Goal: Task Accomplishment & Management: Complete application form

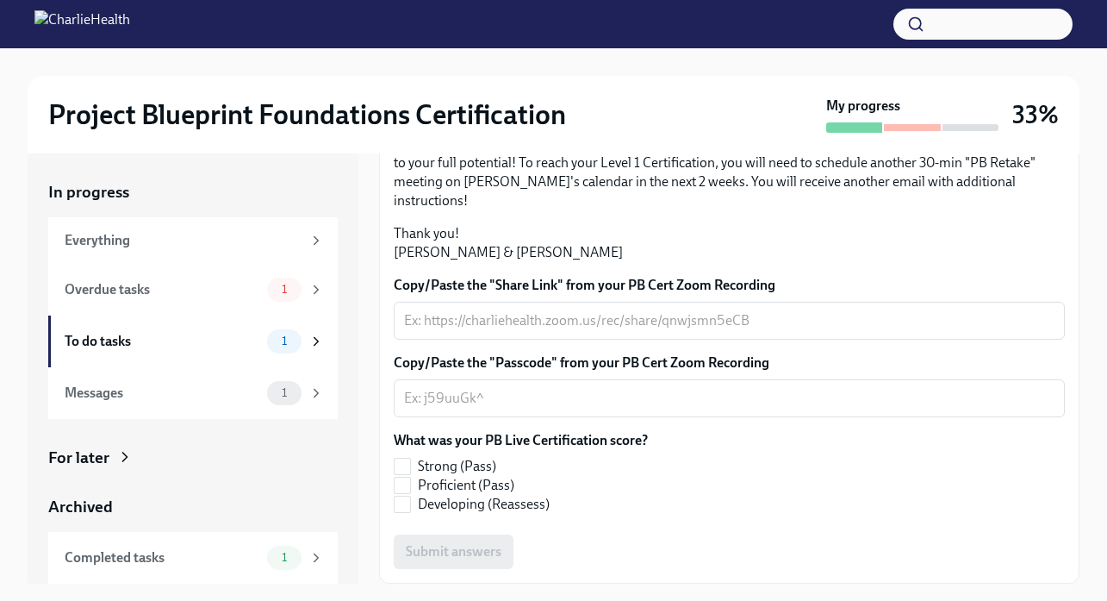
scroll to position [464, 0]
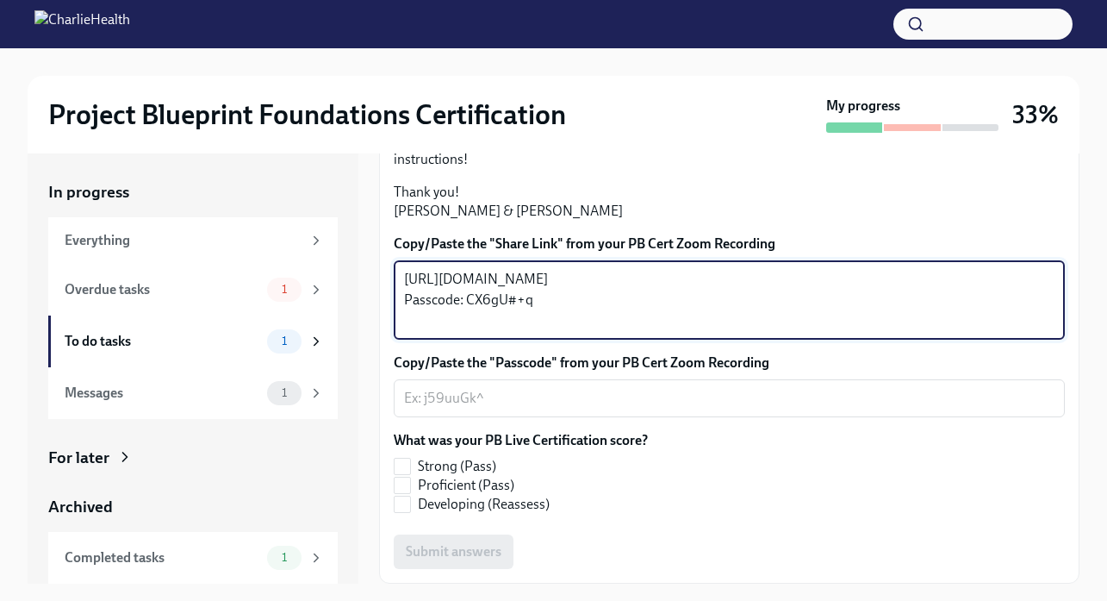
drag, startPoint x: 545, startPoint y: 365, endPoint x: 461, endPoint y: 368, distance: 83.6
click at [461, 331] on textarea "[URL][DOMAIN_NAME] Passcode: CX6gU#+q" at bounding box center [729, 300] width 651 height 62
type textarea "[URL][DOMAIN_NAME] Passcode:"
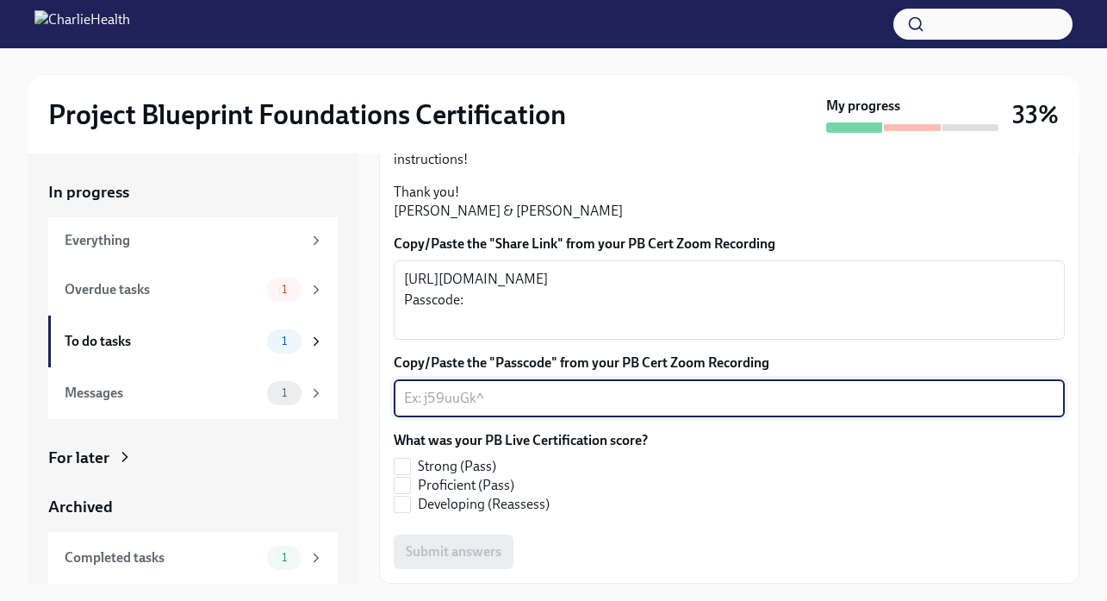
click at [489, 408] on textarea "Copy/Paste the "Passcode" from your PB Cert Zoom Recording" at bounding box center [729, 398] width 651 height 21
paste textarea "CX6gU#+q"
type textarea "CX6gU#+q"
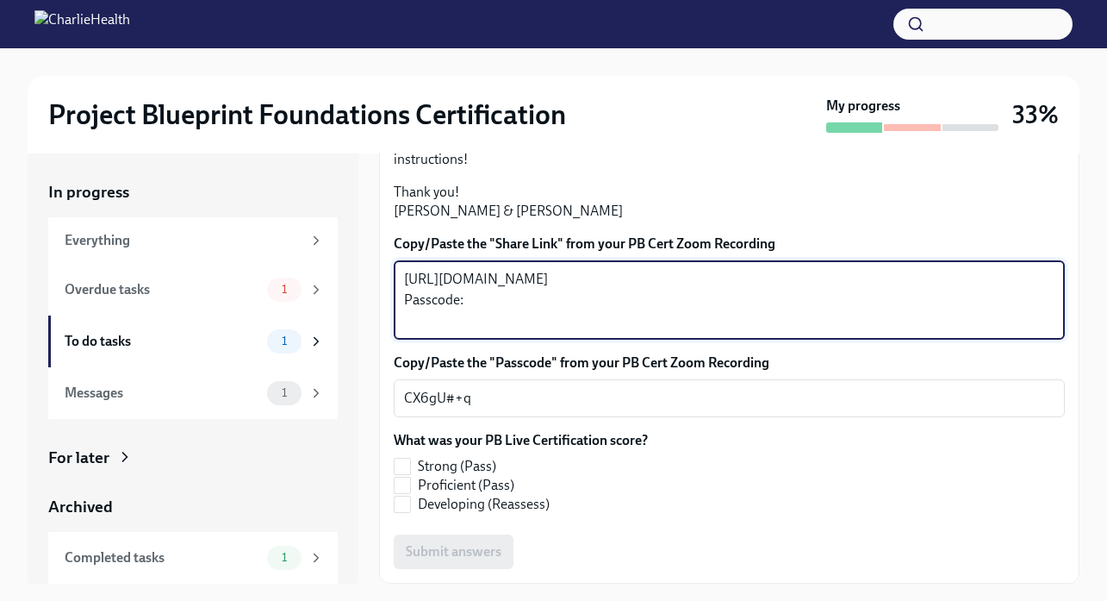
drag, startPoint x: 492, startPoint y: 363, endPoint x: 348, endPoint y: 363, distance: 143.9
click at [348, 363] on div "In progress Everything Overdue tasks 1 To do tasks 1 Messages 1 For later Archi…" at bounding box center [554, 368] width 1052 height 430
type textarea "[URL][DOMAIN_NAME]"
click at [408, 482] on input "Proficient (Pass)" at bounding box center [403, 485] width 16 height 16
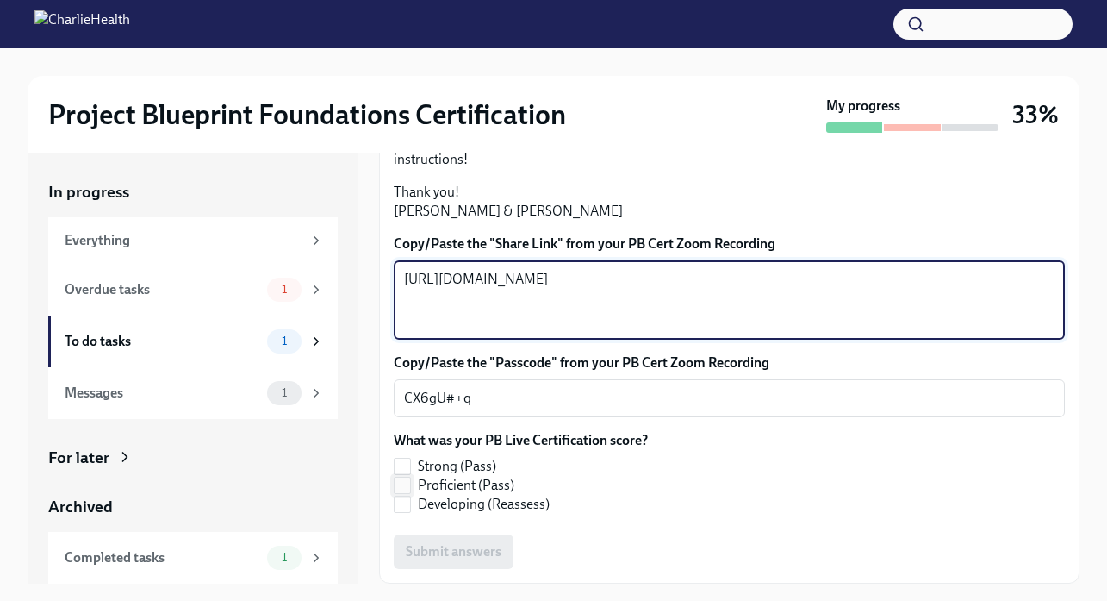
checkbox input "true"
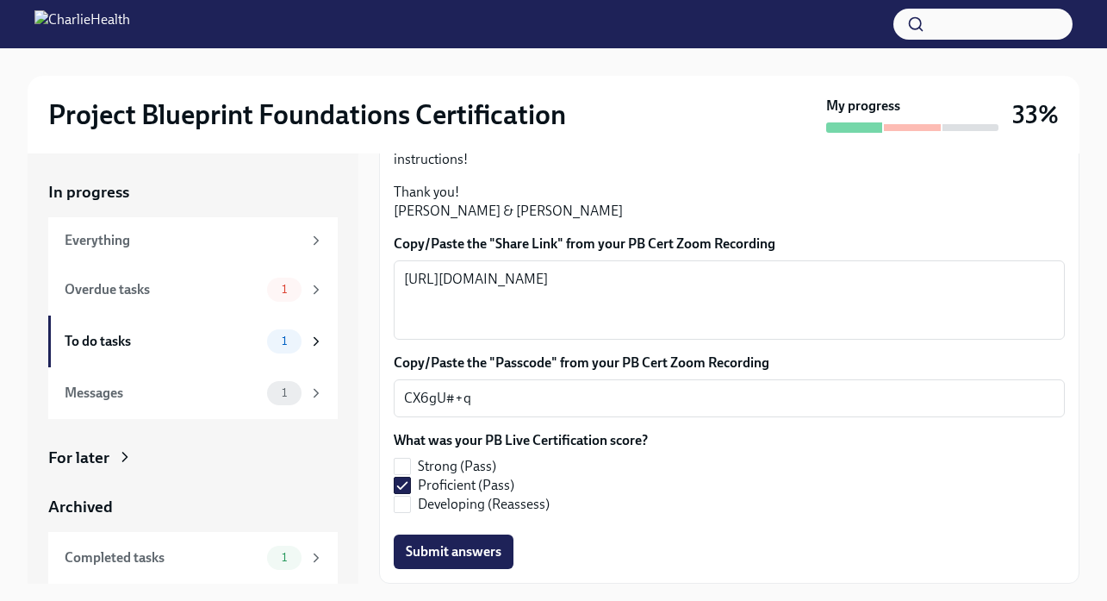
scroll to position [31, 0]
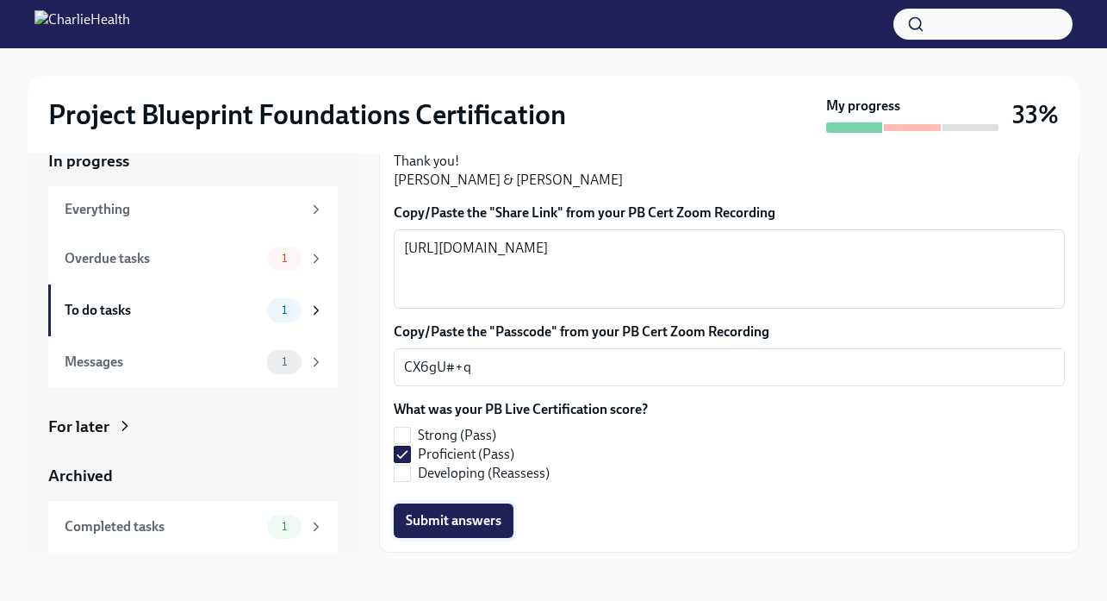
click at [493, 518] on span "Submit answers" at bounding box center [454, 520] width 96 height 17
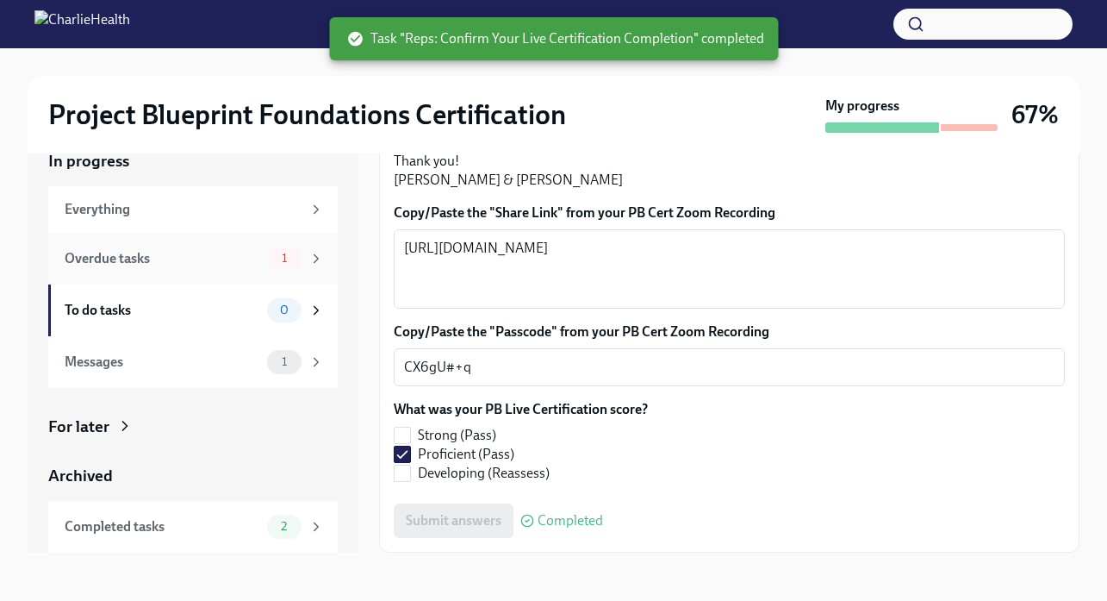
click at [115, 252] on div "Overdue tasks" at bounding box center [163, 258] width 196 height 19
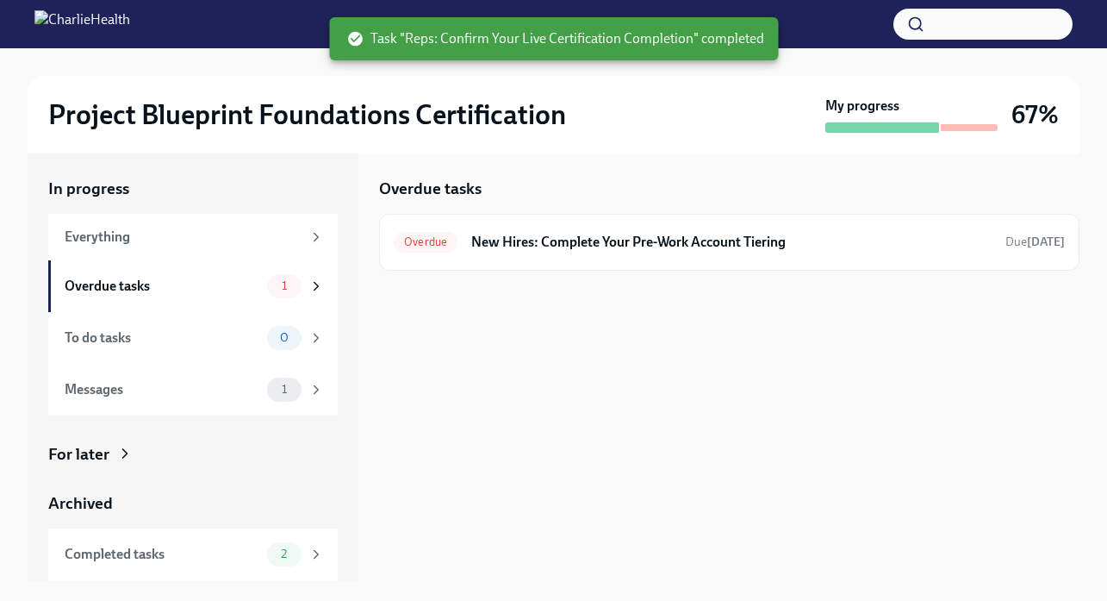
scroll to position [3, 0]
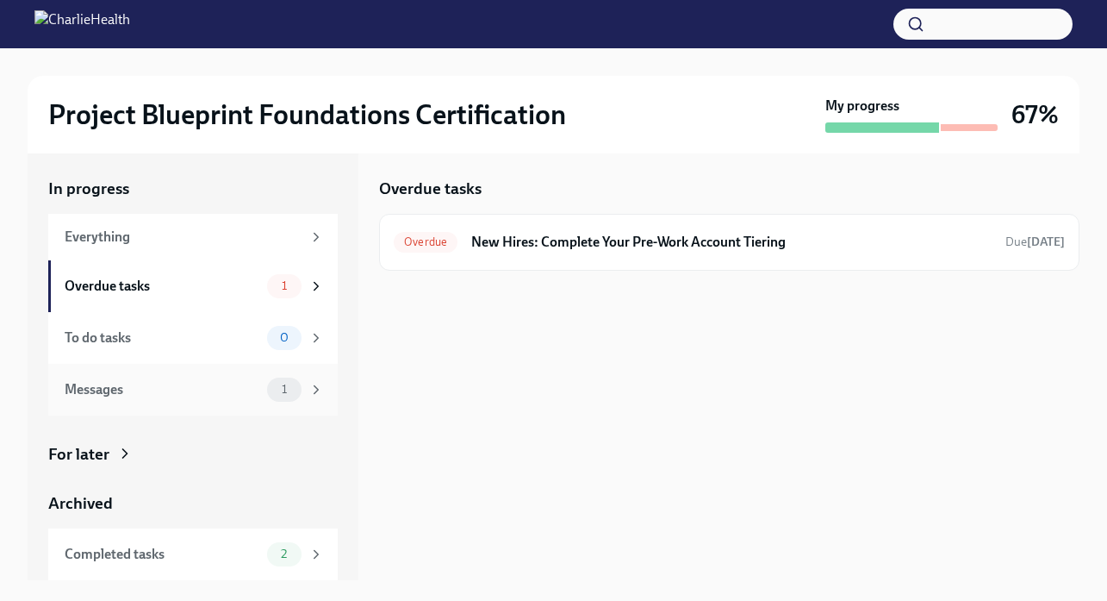
click at [133, 400] on div "Messages 1" at bounding box center [194, 389] width 259 height 24
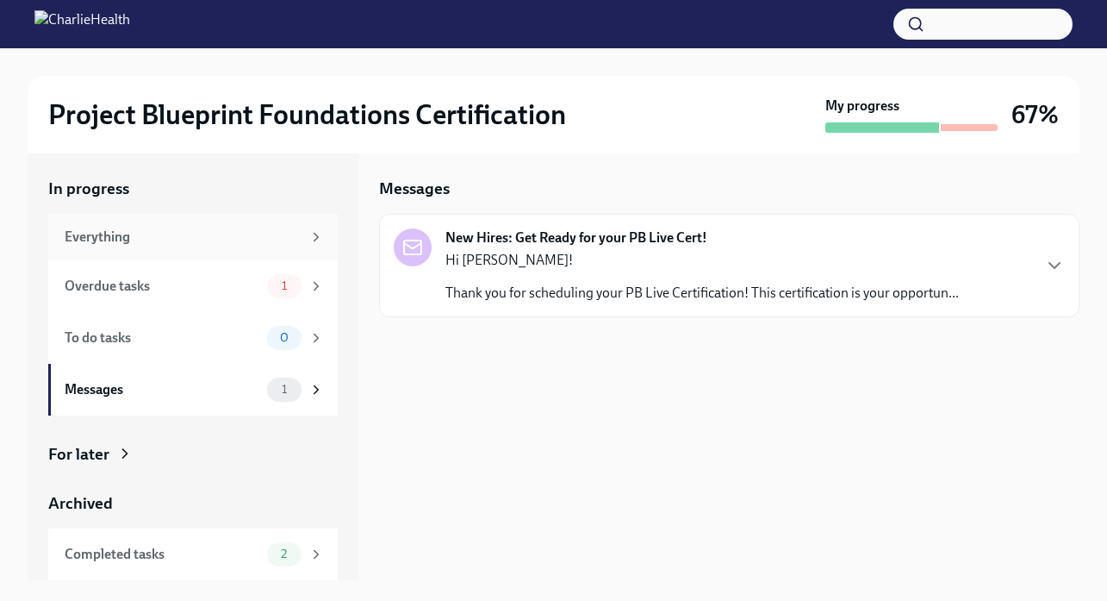
click at [115, 237] on div "Everything" at bounding box center [183, 237] width 237 height 19
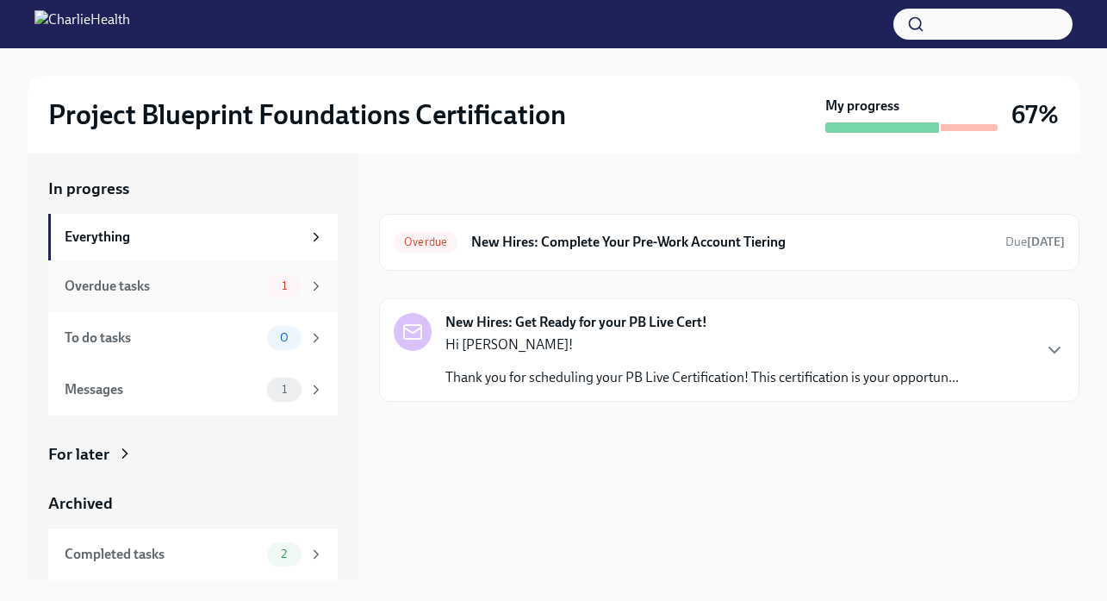
click at [153, 287] on div "Overdue tasks" at bounding box center [163, 286] width 196 height 19
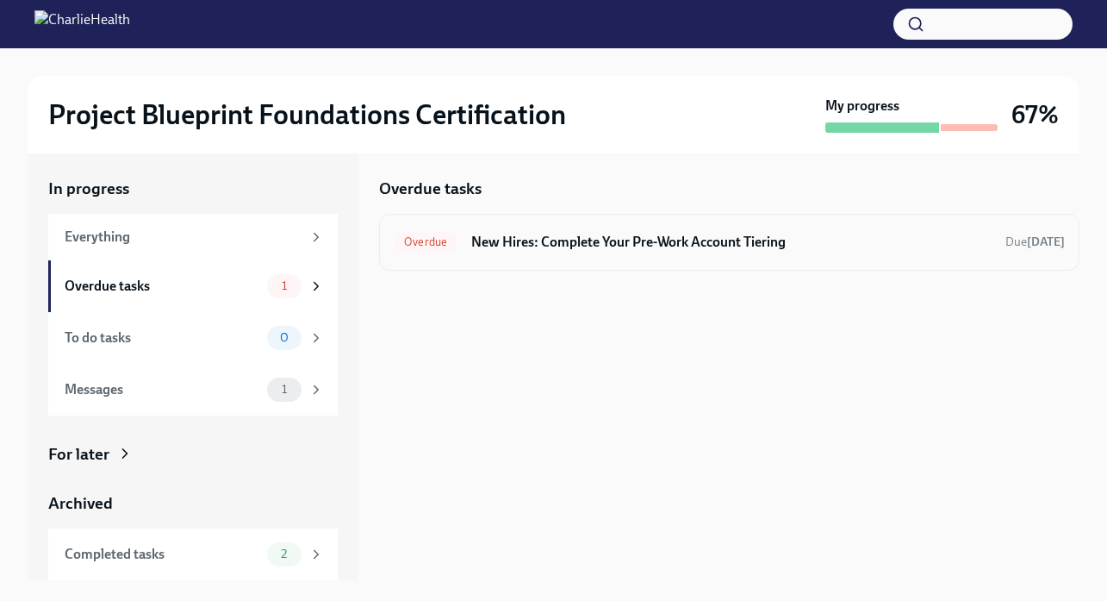
click at [975, 259] on div "Overdue New Hires: Complete Your Pre-Work Account Tiering Due [DATE]" at bounding box center [729, 242] width 701 height 57
click at [928, 246] on h6 "New Hires: Complete Your Pre-Work Account Tiering" at bounding box center [731, 242] width 520 height 19
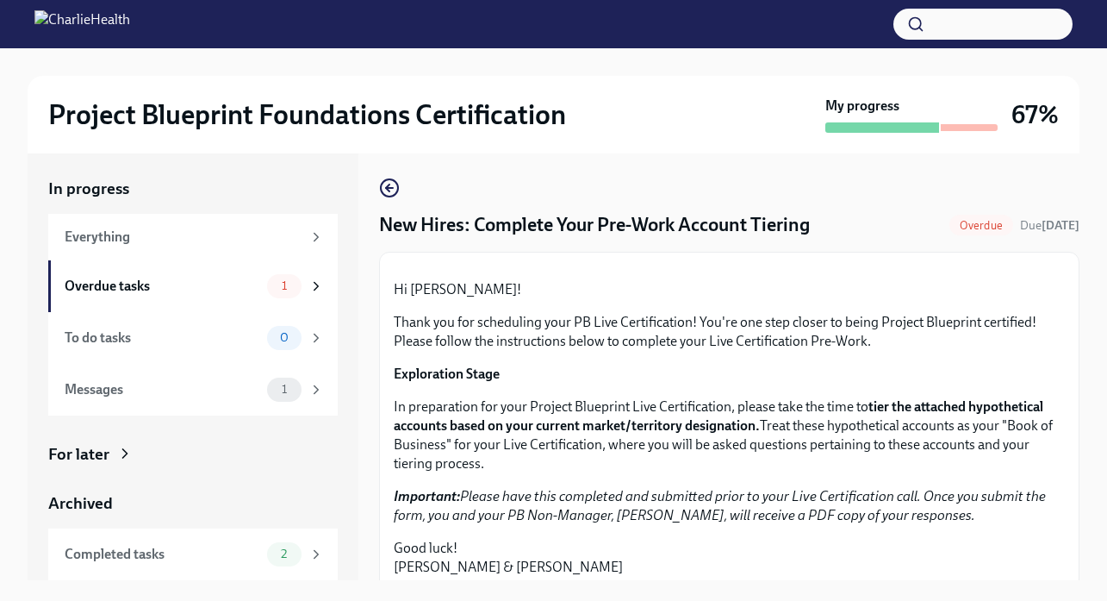
click at [969, 232] on div "Overdue" at bounding box center [982, 225] width 64 height 21
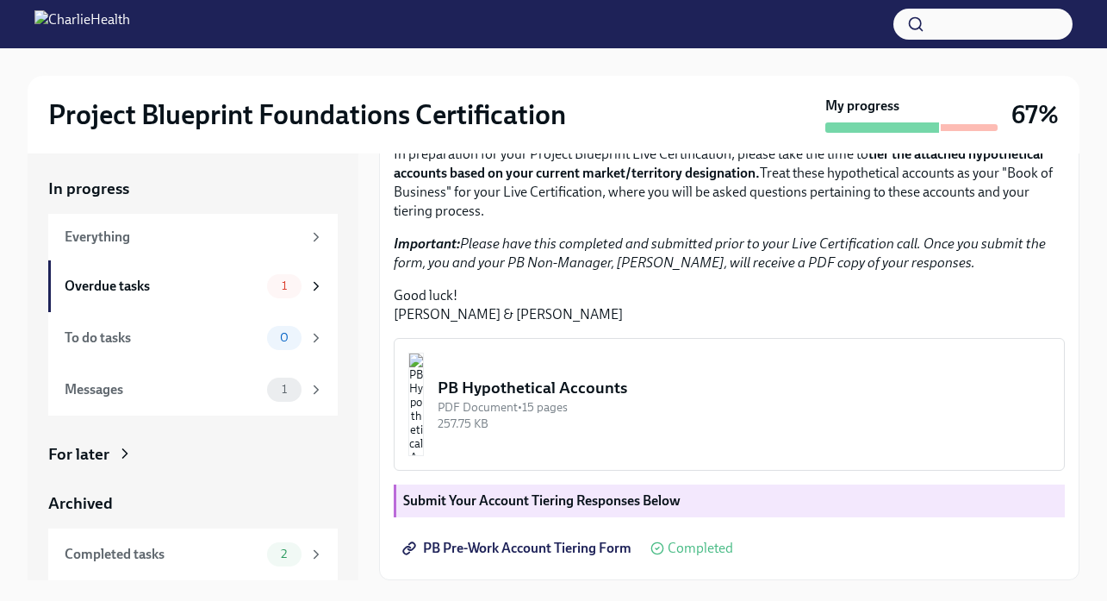
scroll to position [413, 0]
